Goal: Information Seeking & Learning: Learn about a topic

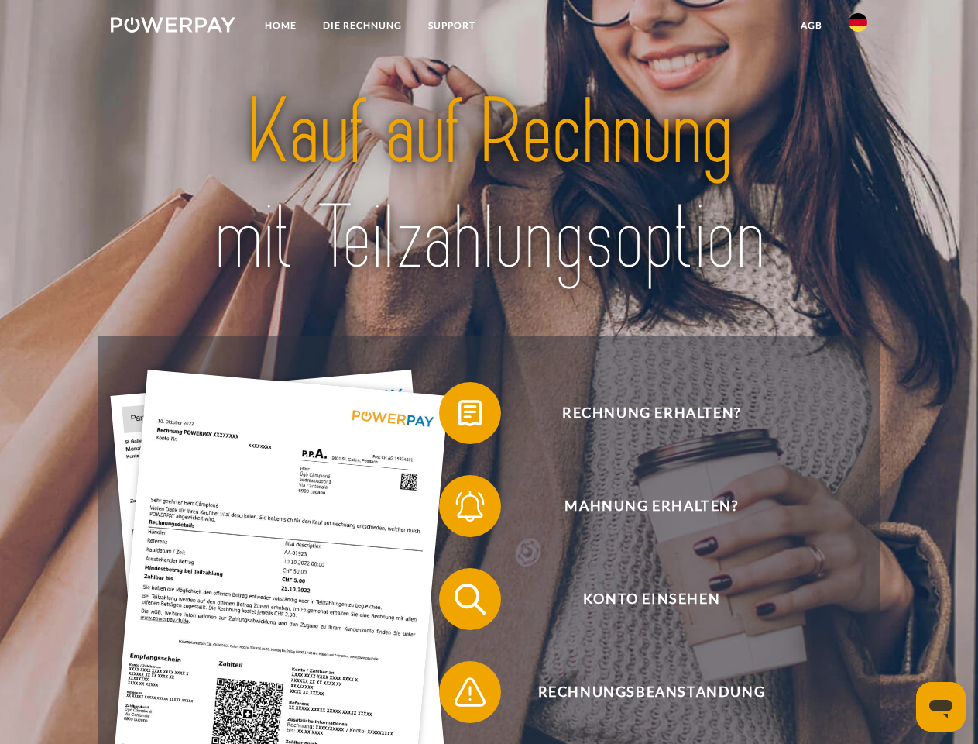
click at [173, 27] on img at bounding box center [173, 24] width 125 height 15
click at [858, 27] on img at bounding box center [858, 22] width 19 height 19
click at [811, 26] on link "agb" at bounding box center [812, 26] width 48 height 28
click at [459, 416] on span at bounding box center [446, 412] width 77 height 77
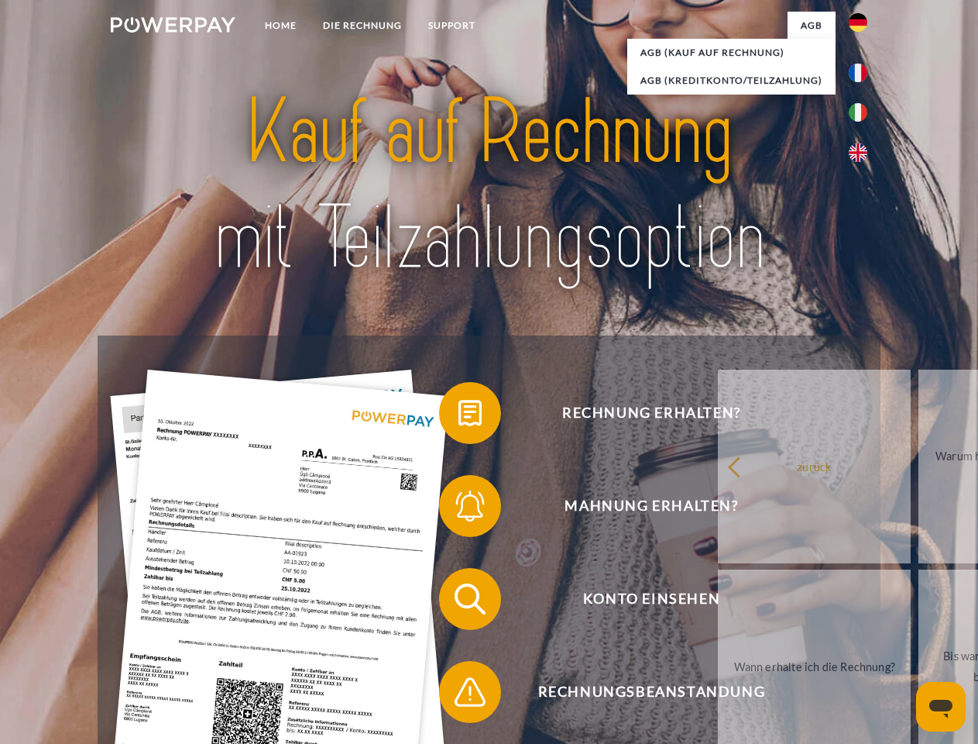
click at [459, 509] on span at bounding box center [446, 505] width 77 height 77
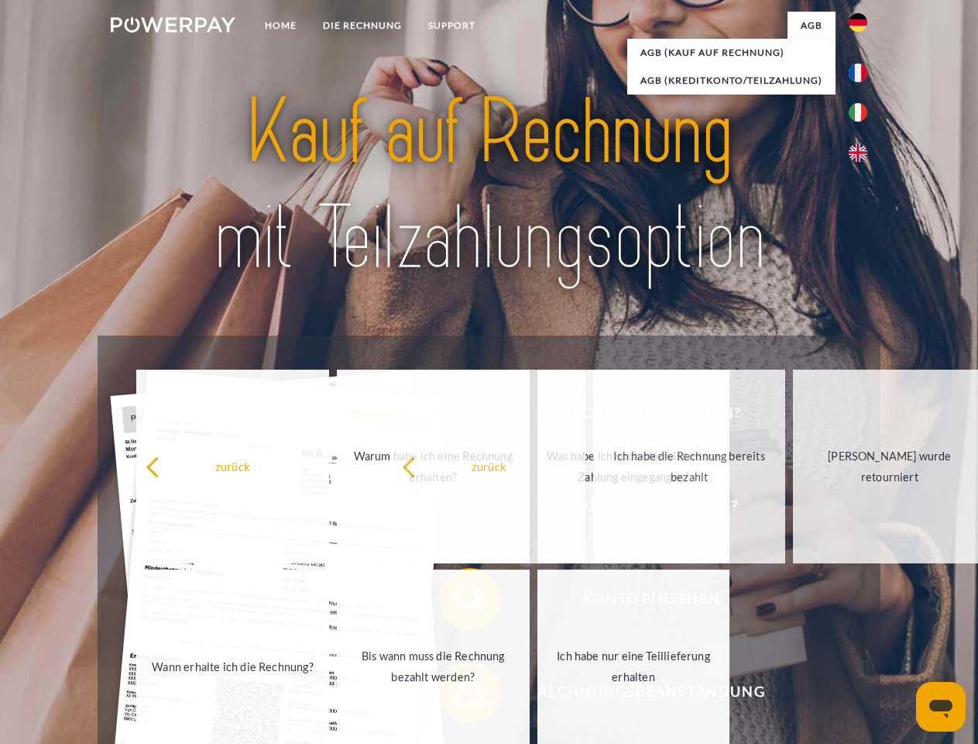
click at [459, 695] on span at bounding box center [446, 691] width 77 height 77
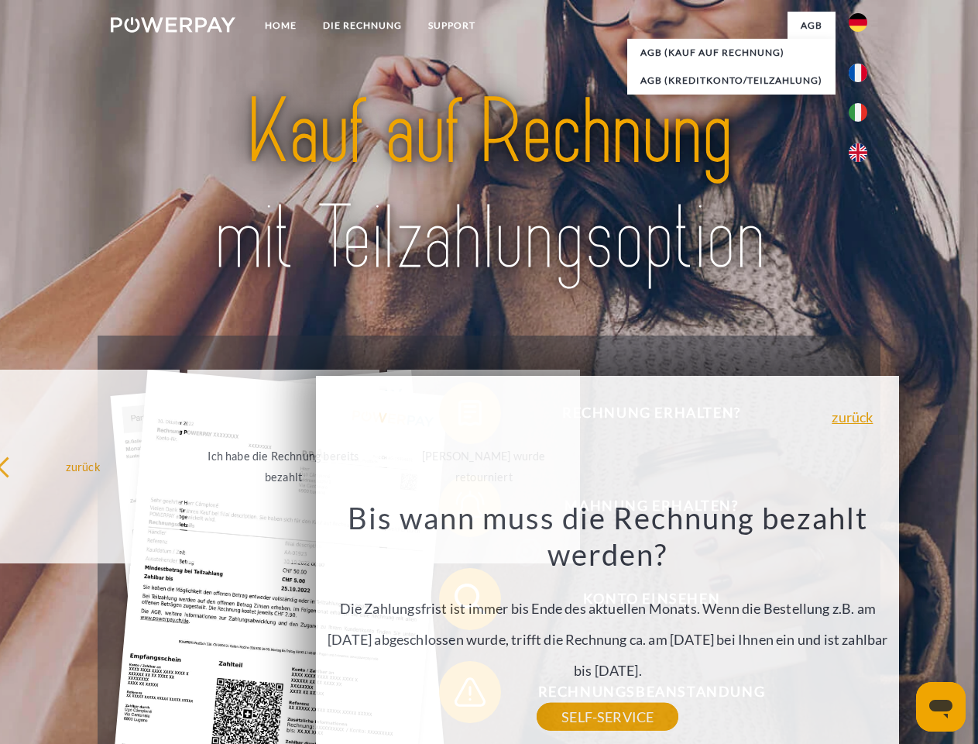
click at [941, 706] on icon "Messaging-Fenster öffnen" at bounding box center [940, 708] width 23 height 19
